Goal: Transaction & Acquisition: Purchase product/service

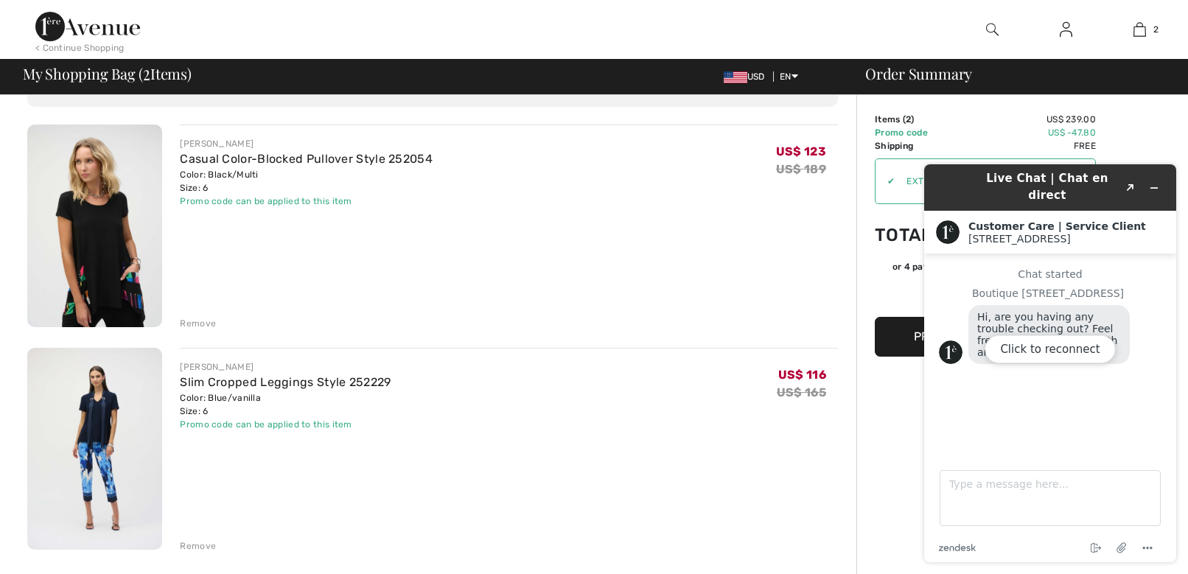
click at [1155, 180] on div "Click to reconnect" at bounding box center [1050, 363] width 252 height 398
click at [1153, 183] on div "Click to reconnect" at bounding box center [1050, 363] width 252 height 398
click at [1151, 178] on div "Click to reconnect" at bounding box center [1050, 363] width 252 height 398
click at [1158, 182] on div "Click to reconnect" at bounding box center [1050, 363] width 252 height 398
click at [1151, 180] on div "Click to reconnect" at bounding box center [1050, 363] width 252 height 398
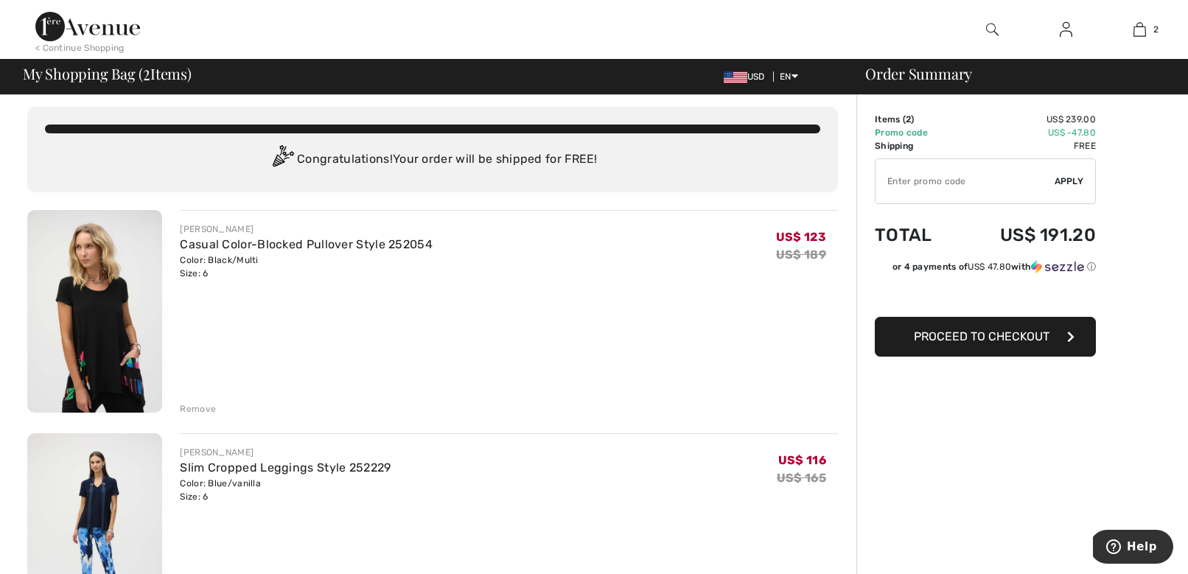
scroll to position [7, 0]
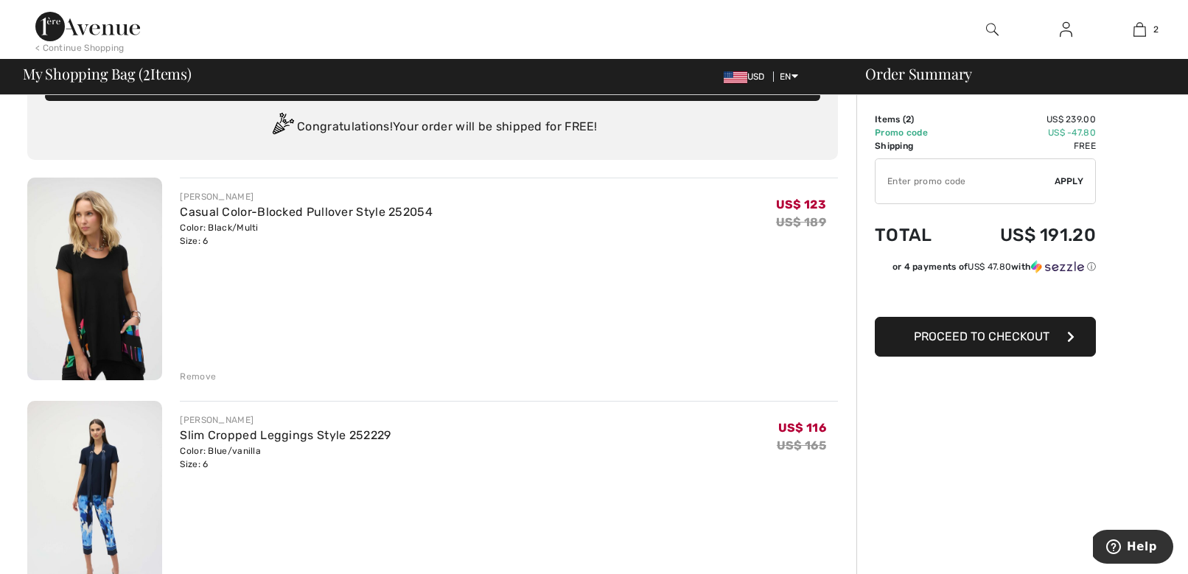
scroll to position [104, 0]
